Goal: Contribute content

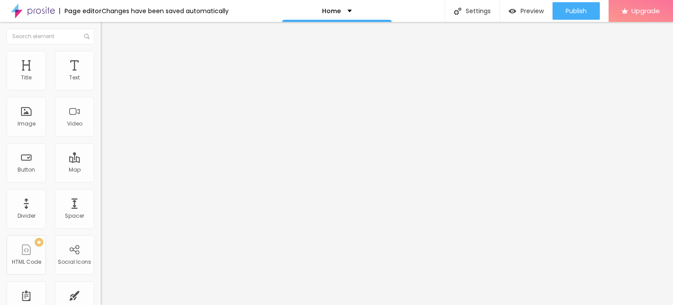
click at [107, 34] on div "Edit Title" at bounding box center [126, 31] width 39 height 7
click at [37, 106] on div "Image" at bounding box center [26, 116] width 39 height 39
click at [32, 115] on div "Image" at bounding box center [26, 116] width 39 height 39
click at [26, 121] on div "Image" at bounding box center [27, 123] width 18 height 6
click at [101, 75] on span "Add image" at bounding box center [119, 71] width 36 height 7
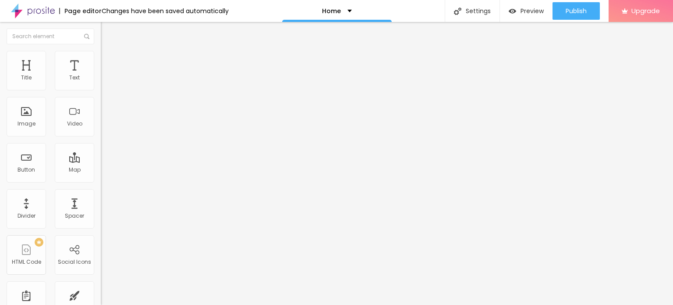
click at [101, 82] on input "Click me" at bounding box center [153, 78] width 105 height 9
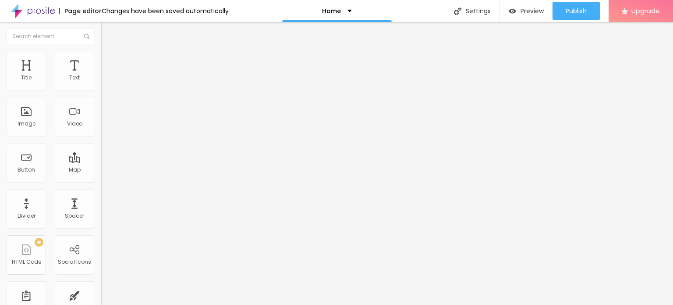
paste input "Whatsapp Now 📞 9136456545"
type input "Whatsapp Now 📞 9136456545"
click at [101, 181] on input "https://" at bounding box center [153, 176] width 105 height 9
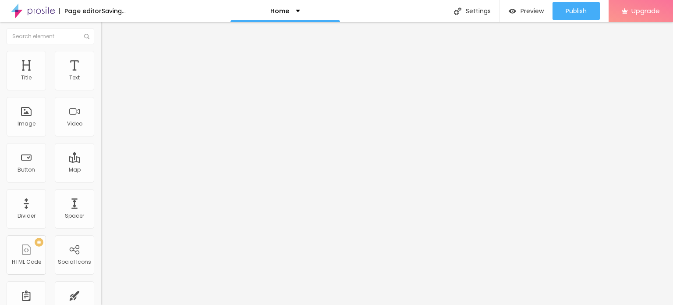
click at [101, 181] on input "https://" at bounding box center [153, 176] width 105 height 9
type input "https://www.sunainasingh.com/"
click at [101, 196] on div "Open in new tab" at bounding box center [151, 193] width 101 height 4
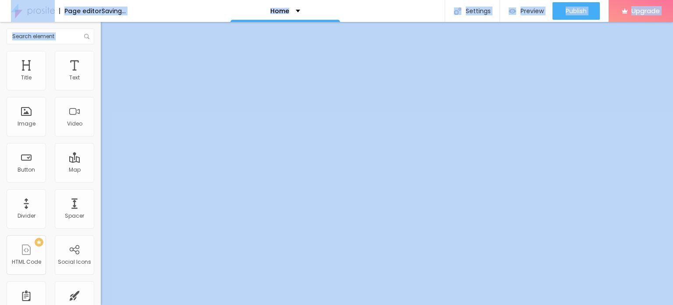
click at [101, 181] on input "https://www.sunainasingh.com/" at bounding box center [153, 176] width 105 height 9
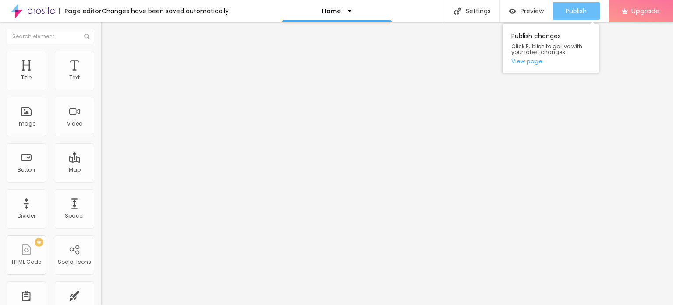
click at [584, 13] on span "Publish" at bounding box center [576, 10] width 21 height 7
click at [528, 61] on link "View page" at bounding box center [550, 61] width 79 height 6
